Goal: Register for event/course

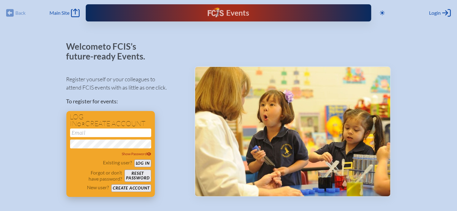
type input "[EMAIL_ADDRESS][DOMAIN_NAME]"
click at [143, 162] on button "Log in" at bounding box center [142, 164] width 17 height 8
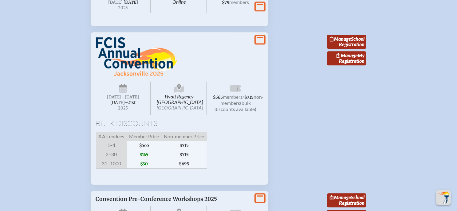
scroll to position [1701, 4]
click at [345, 46] on link "Manage School Registration" at bounding box center [346, 42] width 39 height 14
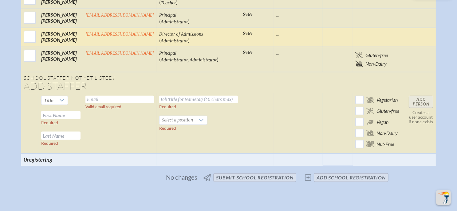
scroll to position [341, 0]
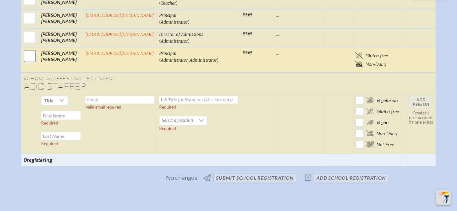
click at [28, 51] on input "checkbox" at bounding box center [29, 56] width 15 height 15
checkbox input "true"
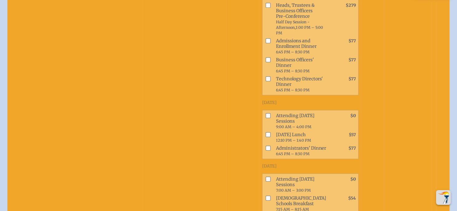
scroll to position [557, 0]
click at [266, 113] on input "checkbox" at bounding box center [268, 115] width 5 height 5
checkbox input "true"
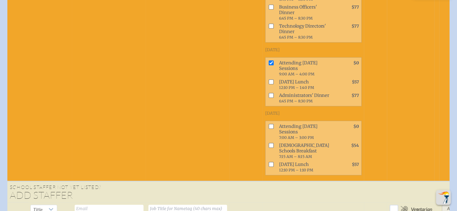
scroll to position [609, 0]
click at [269, 124] on input "checkbox" at bounding box center [271, 126] width 5 height 5
checkbox input "true"
click at [269, 162] on input "checkbox" at bounding box center [271, 164] width 5 height 5
checkbox input "true"
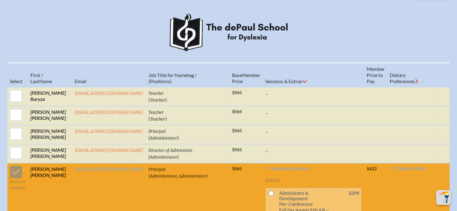
scroll to position [234, 0]
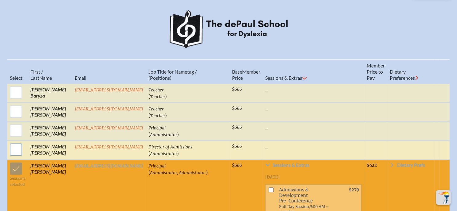
click at [15, 148] on input "checkbox" at bounding box center [15, 149] width 15 height 15
checkbox input "true"
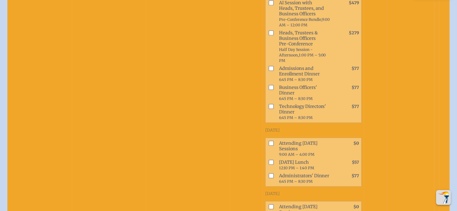
scroll to position [510, 0]
click at [269, 140] on input "checkbox" at bounding box center [271, 142] width 5 height 5
checkbox input "true"
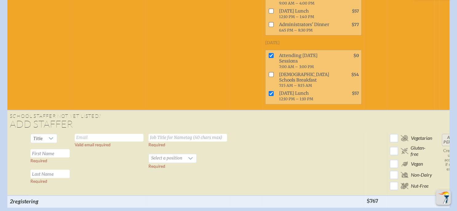
scroll to position [1058, 0]
click at [86, 134] on input "text" at bounding box center [109, 138] width 69 height 8
type input "hokelly@thedepaulschool.org"
click at [169, 134] on input "text" at bounding box center [187, 138] width 79 height 8
type input "teacher"
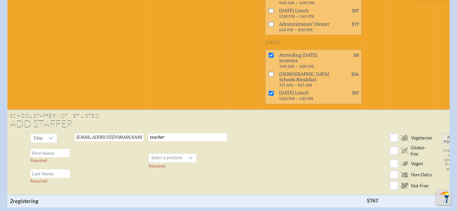
click at [42, 149] on input "text" at bounding box center [49, 153] width 39 height 8
type input "Hillary"
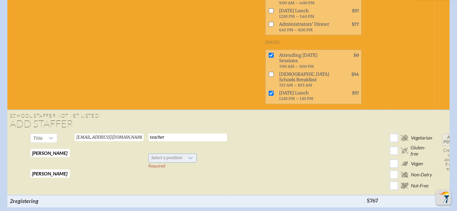
type input "O'Kelly"
click at [170, 154] on span "Select a position" at bounding box center [167, 158] width 36 height 9
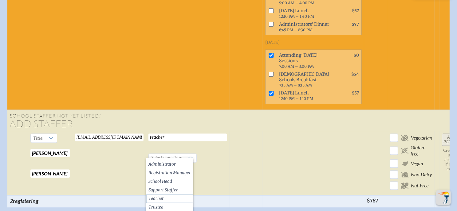
click at [161, 199] on span "Teacher" at bounding box center [155, 199] width 15 height 6
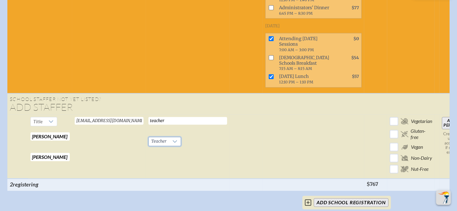
scroll to position [1075, 0]
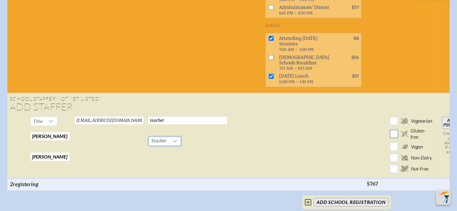
click at [389, 130] on input "checkbox" at bounding box center [394, 134] width 11 height 11
checkbox input "true"
click at [442, 117] on input "Add Person" at bounding box center [452, 123] width 20 height 12
checkbox input "false"
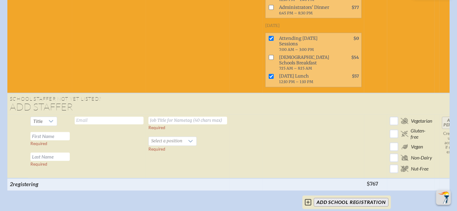
checkbox input "false"
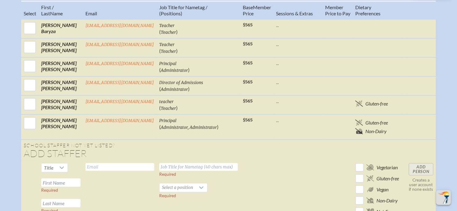
scroll to position [290, 0]
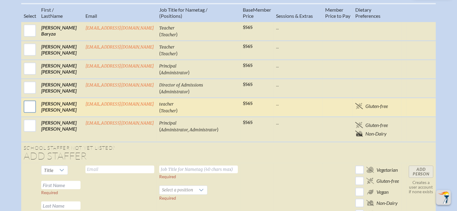
click at [29, 103] on input "checkbox" at bounding box center [29, 106] width 15 height 15
checkbox input "true"
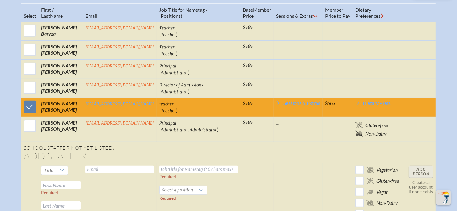
click at [63, 101] on td "Hillary O'Kelly" at bounding box center [61, 107] width 44 height 19
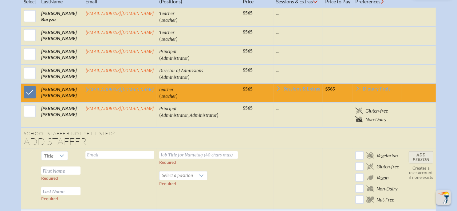
scroll to position [305, 0]
click at [280, 86] on icon at bounding box center [278, 88] width 5 height 5
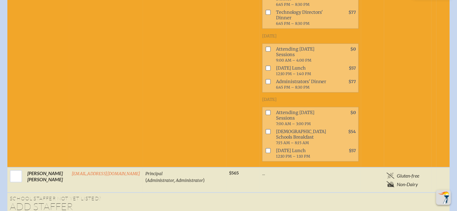
scroll to position [625, 0]
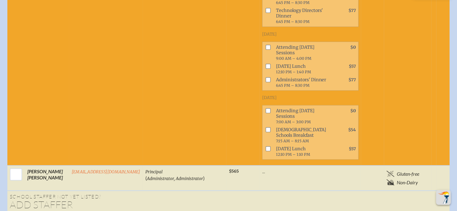
click at [266, 108] on input "checkbox" at bounding box center [268, 110] width 5 height 5
checkbox input "true"
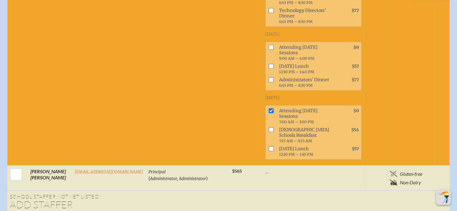
click at [269, 147] on input "checkbox" at bounding box center [271, 149] width 5 height 5
checkbox input "true"
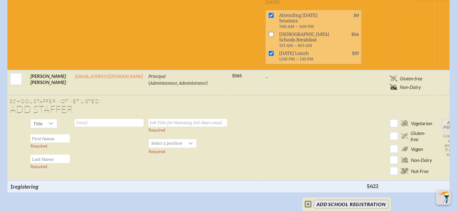
scroll to position [721, 0]
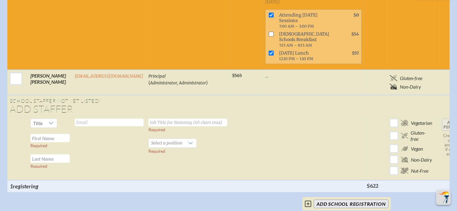
click at [442, 118] on td "Add Person Creates a user account if none exists" at bounding box center [452, 148] width 25 height 64
click at [89, 119] on input "text" at bounding box center [109, 123] width 69 height 8
type input "asmith@thedepaulschool.org"
type input "teacher"
click at [48, 134] on input "text" at bounding box center [49, 138] width 39 height 8
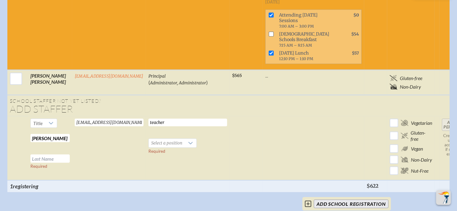
type input "Amy"
type input "Smith"
click at [160, 139] on span "Select a position" at bounding box center [167, 143] width 36 height 9
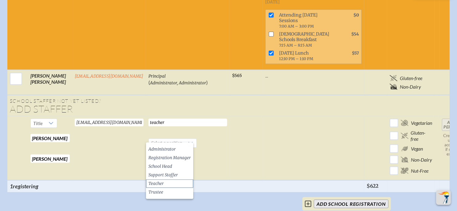
click at [169, 182] on li "Teacher" at bounding box center [169, 184] width 47 height 9
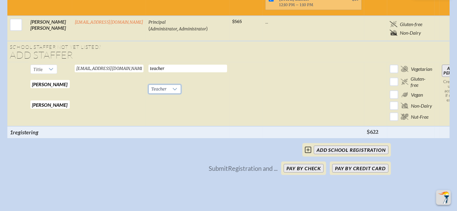
scroll to position [775, 0]
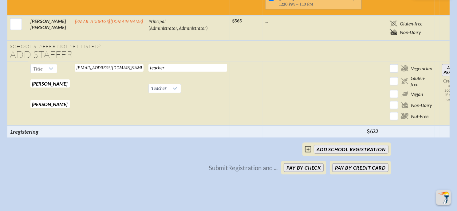
click at [442, 69] on input "Add Person" at bounding box center [452, 70] width 20 height 12
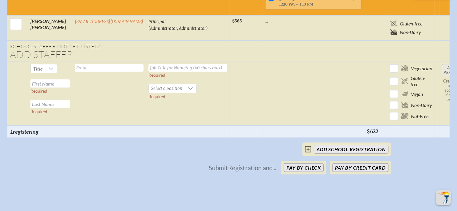
checkbox input "false"
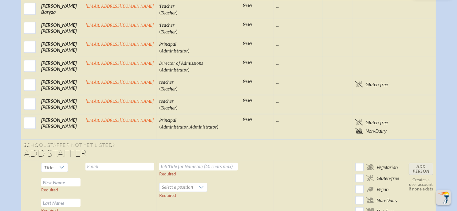
scroll to position [305, 0]
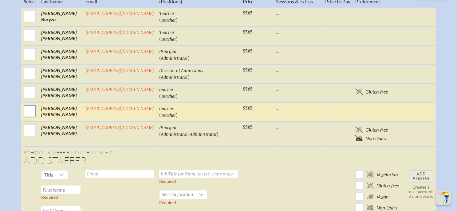
click at [23, 110] on input "checkbox" at bounding box center [29, 111] width 15 height 15
checkbox input "true"
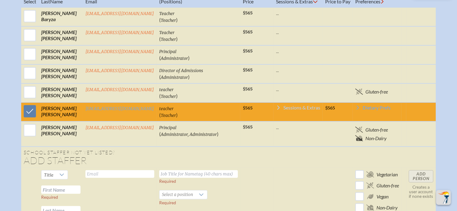
click at [277, 105] on icon at bounding box center [278, 107] width 5 height 5
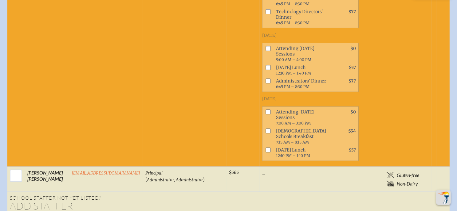
scroll to position [643, 0]
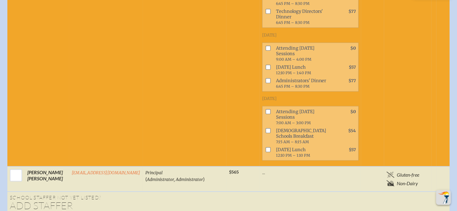
click at [266, 109] on input "checkbox" at bounding box center [268, 111] width 5 height 5
checkbox input "true"
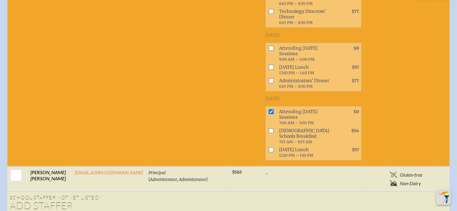
click at [269, 148] on input "checkbox" at bounding box center [271, 150] width 5 height 5
checkbox input "true"
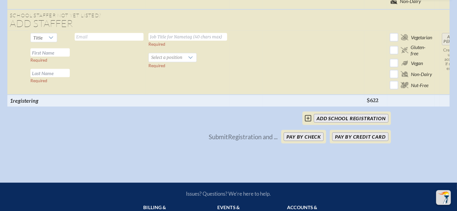
scroll to position [826, 0]
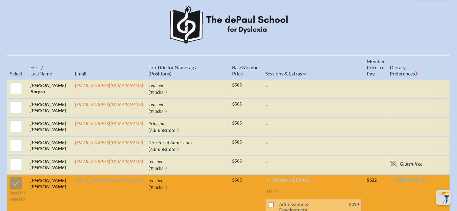
scroll to position [239, 0]
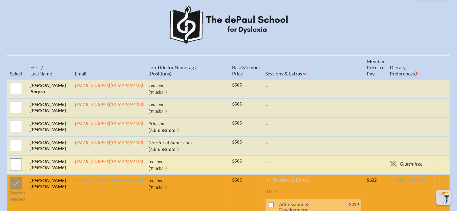
click at [14, 157] on input "checkbox" at bounding box center [15, 164] width 15 height 15
checkbox input "true"
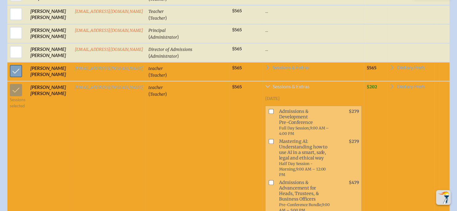
scroll to position [333, 0]
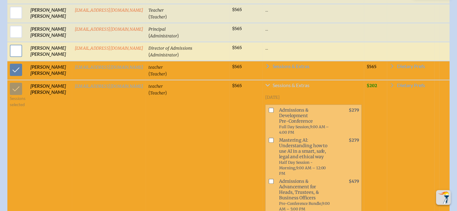
click at [12, 49] on input "checkbox" at bounding box center [15, 50] width 15 height 15
checkbox input "true"
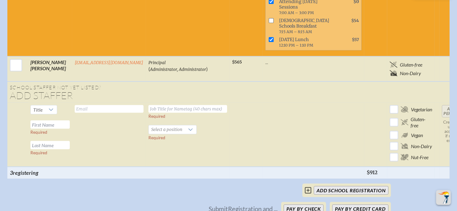
scroll to position [771, 0]
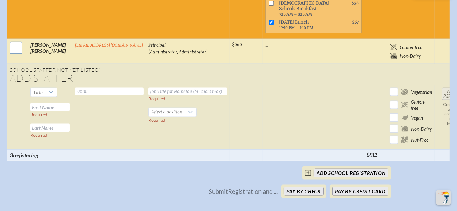
click at [9, 43] on input "checkbox" at bounding box center [15, 47] width 15 height 15
checkbox input "true"
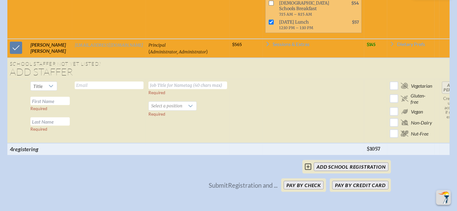
click at [263, 39] on td "Sessions & Extras Wednesday, November 19th, 2025 Admissions & Development Pre-C…" at bounding box center [313, 48] width 101 height 19
click at [265, 42] on icon at bounding box center [267, 44] width 5 height 5
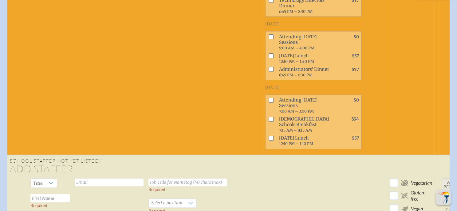
scroll to position [1051, 0]
click at [269, 98] on input "checkbox" at bounding box center [271, 100] width 5 height 5
checkbox input "true"
click at [266, 135] on span at bounding box center [270, 142] width 9 height 14
click at [269, 136] on input "checkbox" at bounding box center [271, 138] width 5 height 5
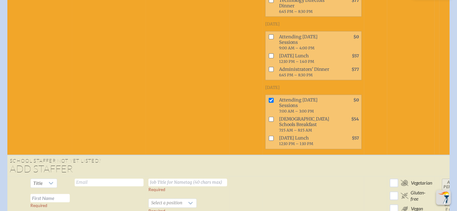
checkbox input "true"
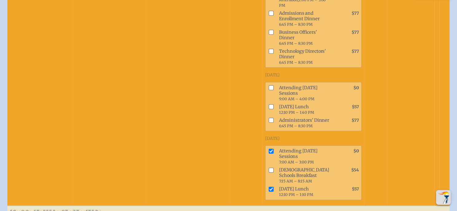
scroll to position [1000, 0]
click at [269, 86] on input "checkbox" at bounding box center [271, 88] width 5 height 5
checkbox input "true"
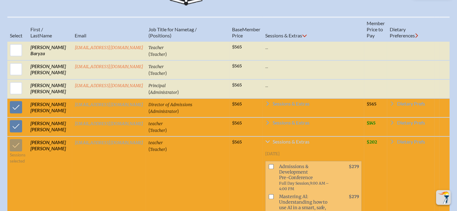
scroll to position [276, 0]
click at [265, 121] on icon at bounding box center [267, 123] width 5 height 5
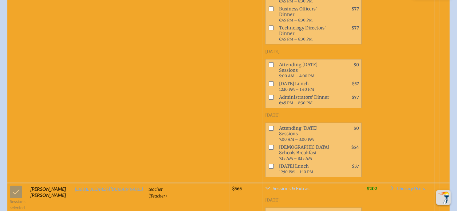
scroll to position [611, 0]
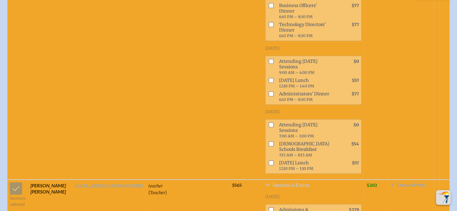
click at [269, 123] on input "checkbox" at bounding box center [271, 125] width 5 height 5
checkbox input "true"
click at [269, 161] on input "checkbox" at bounding box center [271, 163] width 5 height 5
checkbox input "true"
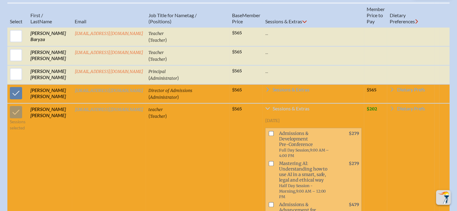
scroll to position [290, 0]
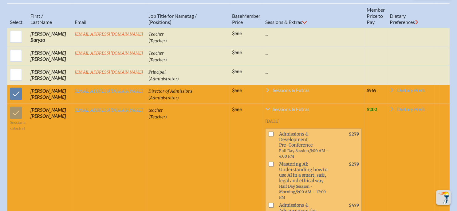
click at [265, 88] on icon at bounding box center [267, 90] width 5 height 5
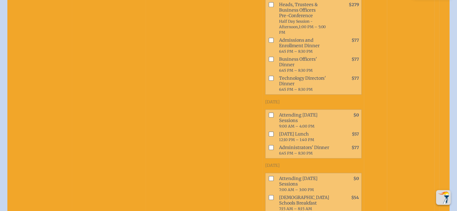
scroll to position [538, 0]
click at [269, 112] on input "checkbox" at bounding box center [271, 114] width 5 height 5
checkbox input "true"
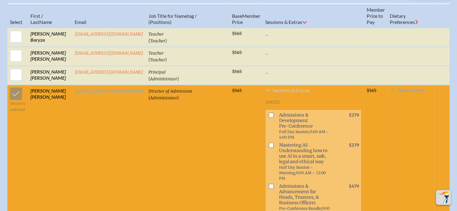
scroll to position [276, 0]
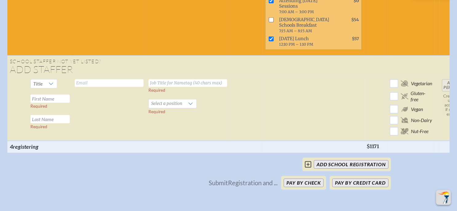
scroll to position [1905, 0]
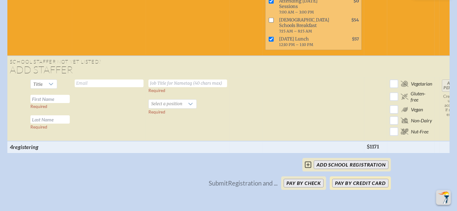
click at [365, 181] on button "Pay by Credit Card" at bounding box center [360, 183] width 56 height 9
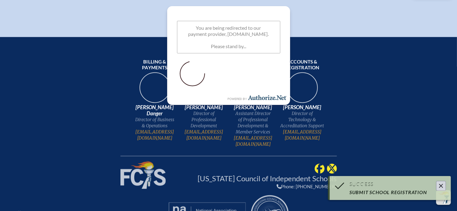
scroll to position [677, 0]
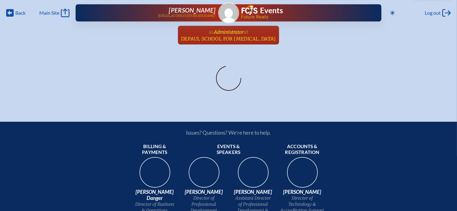
click at [228, 33] on span "Administrator" at bounding box center [229, 32] width 30 height 6
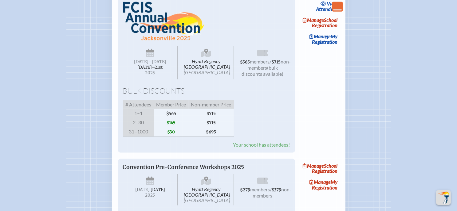
scroll to position [796, 5]
click at [146, 41] on img at bounding box center [163, 21] width 81 height 39
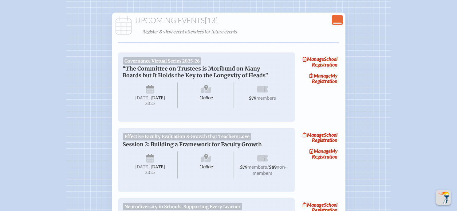
scroll to position [0, 2]
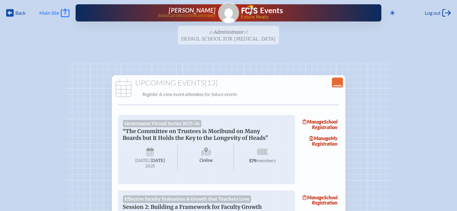
click at [39, 13] on span "Main Site" at bounding box center [49, 13] width 20 height 6
